Goal: Task Accomplishment & Management: Manage account settings

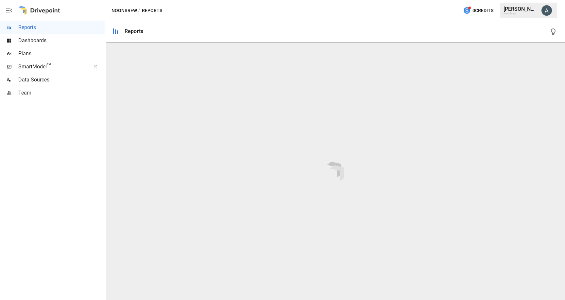
click at [35, 93] on span "Team" at bounding box center [61, 93] width 86 height 8
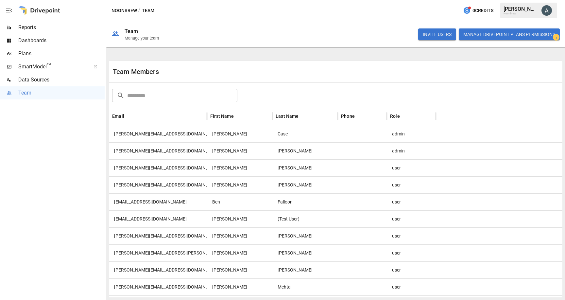
click at [383, 133] on div at bounding box center [362, 133] width 49 height 17
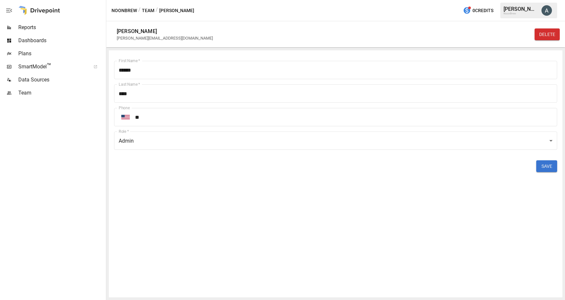
click at [553, 40] on div "DELETE" at bounding box center [547, 34] width 25 height 21
click at [547, 35] on button "DELETE" at bounding box center [547, 34] width 25 height 12
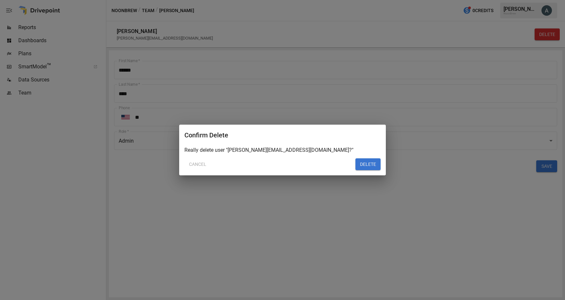
click at [364, 164] on button "DELETE" at bounding box center [367, 164] width 25 height 12
